Goal: Task Accomplishment & Management: Use online tool/utility

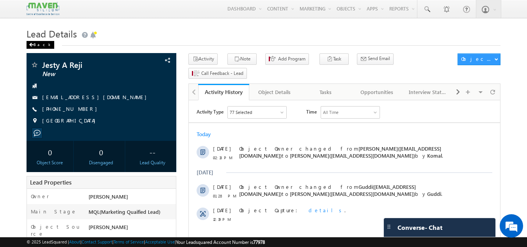
click at [30, 43] on div "Back" at bounding box center [41, 45] width 28 height 8
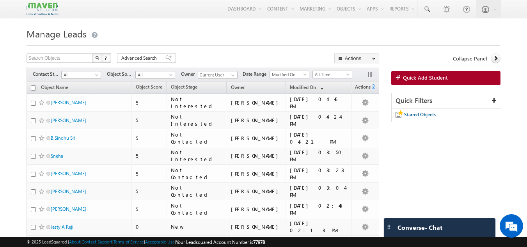
click at [34, 89] on input "checkbox" at bounding box center [33, 87] width 5 height 5
checkbox input "true"
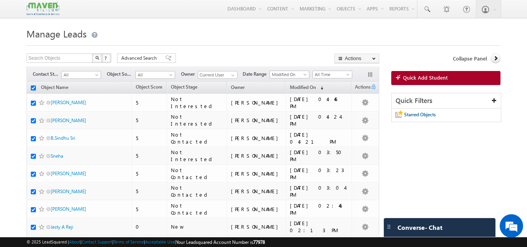
checkbox input "true"
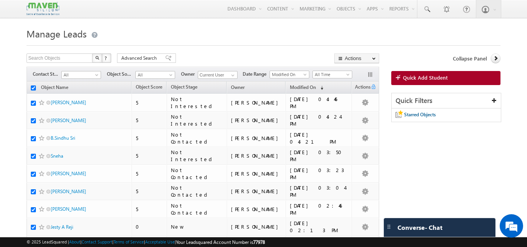
checkbox input "true"
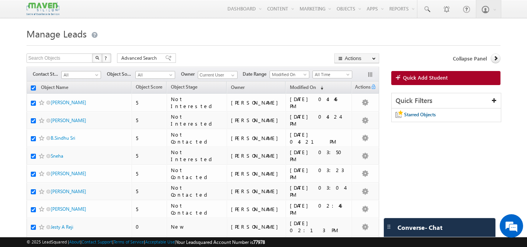
checkbox input "true"
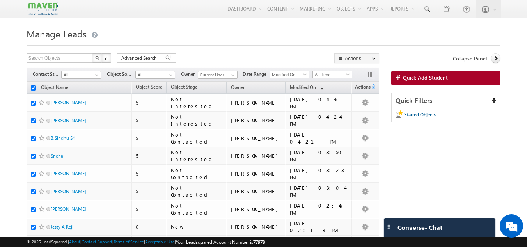
checkbox input "true"
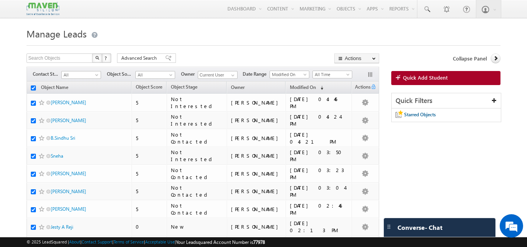
checkbox input "true"
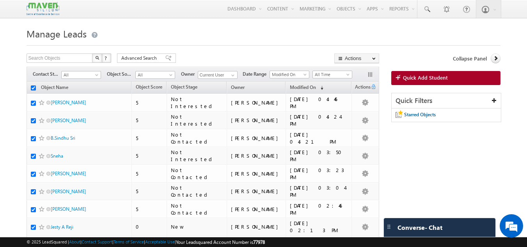
checkbox input "true"
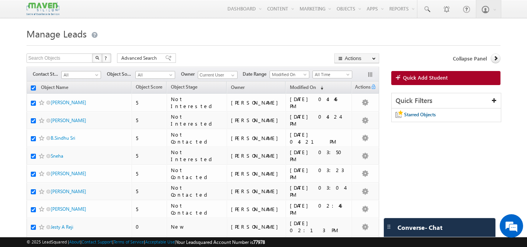
checkbox input "true"
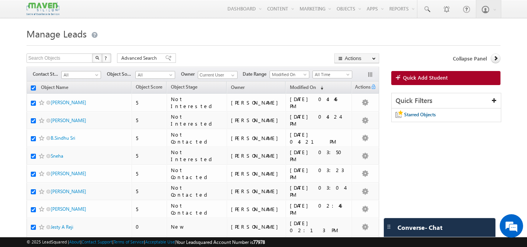
checkbox input "true"
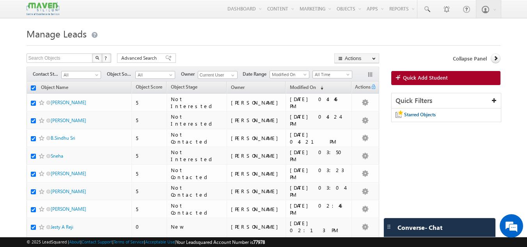
checkbox input "true"
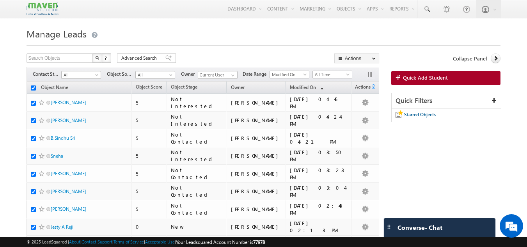
checkbox input "true"
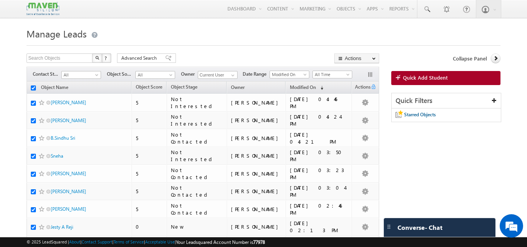
checkbox input "true"
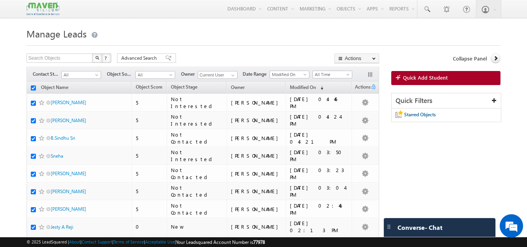
checkbox input "true"
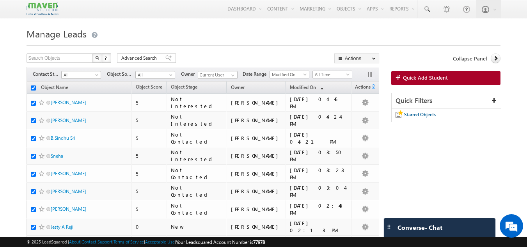
checkbox input "true"
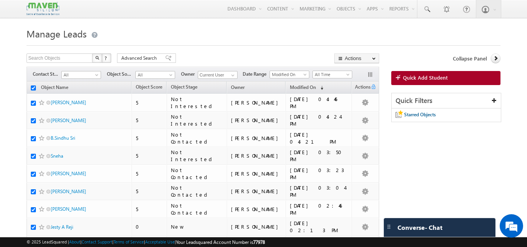
checkbox input "true"
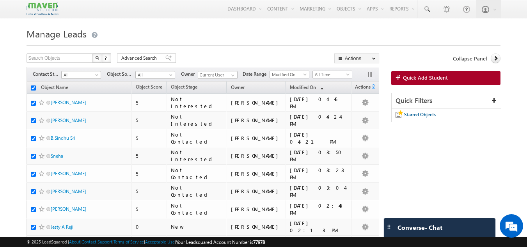
checkbox input "true"
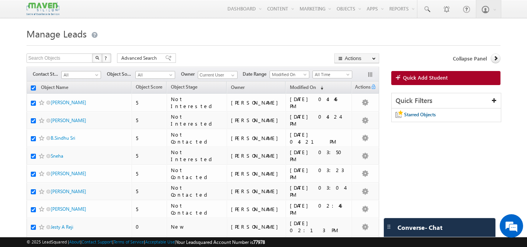
checkbox input "true"
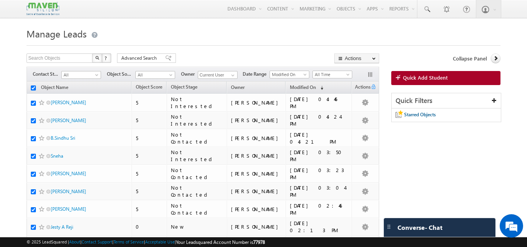
checkbox input "true"
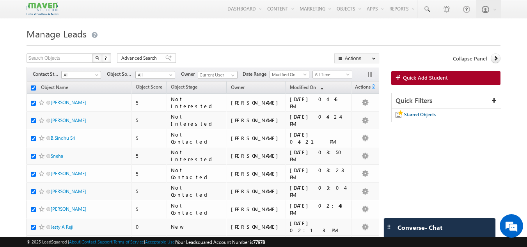
checkbox input "true"
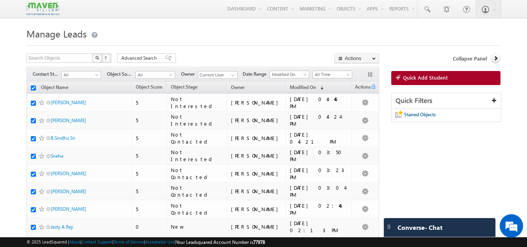
checkbox input "true"
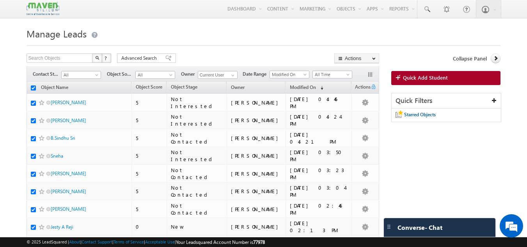
checkbox input "true"
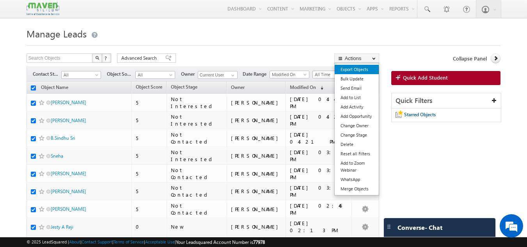
click at [365, 71] on link "Export Objects" at bounding box center [357, 69] width 44 height 9
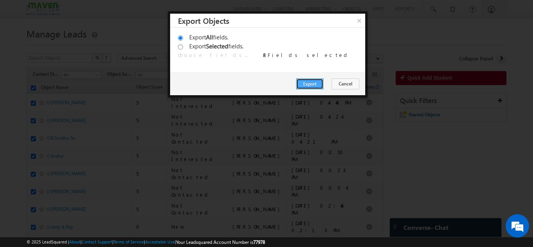
click at [311, 80] on button "Export" at bounding box center [309, 83] width 27 height 11
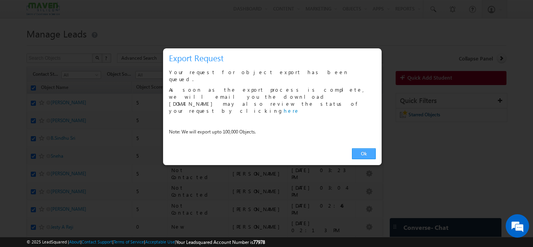
click at [361, 148] on link "Ok" at bounding box center [364, 153] width 24 height 11
